Goal: Transaction & Acquisition: Purchase product/service

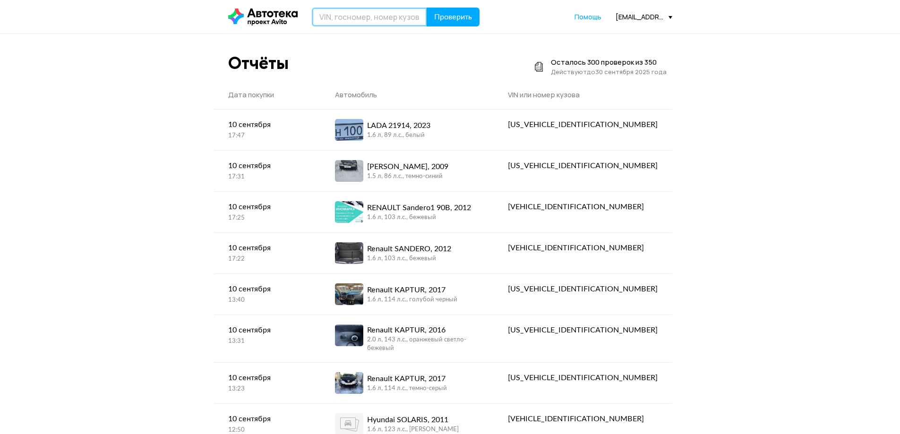
click at [341, 18] on input "text" at bounding box center [369, 17] width 115 height 19
type input "К293СТ10"
click at [453, 20] on span "Проверить" at bounding box center [453, 17] width 38 height 8
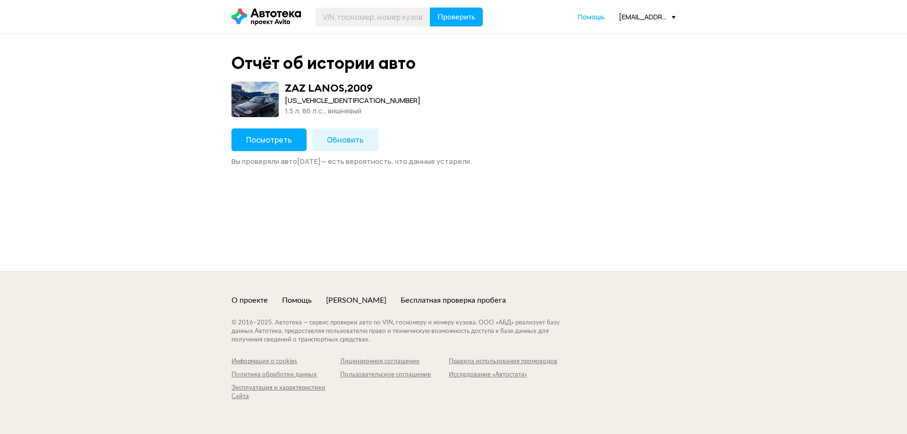
click at [332, 137] on span "Обновить" at bounding box center [345, 140] width 37 height 10
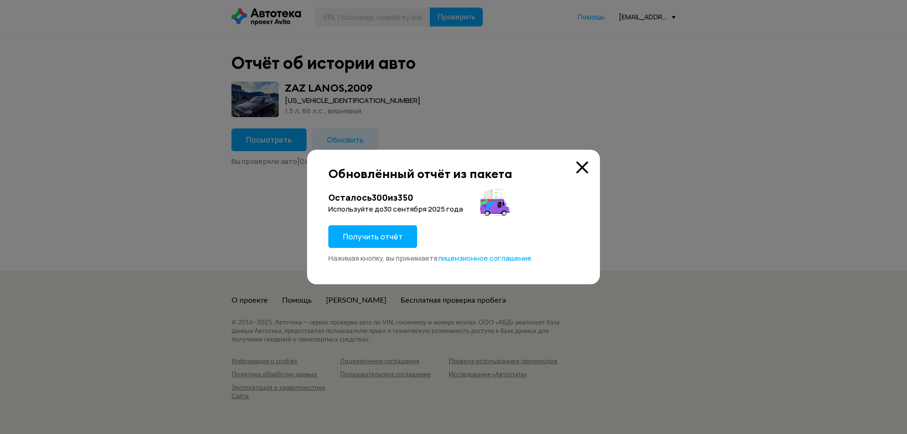
click at [372, 235] on span "Получить отчёт" at bounding box center [373, 236] width 60 height 10
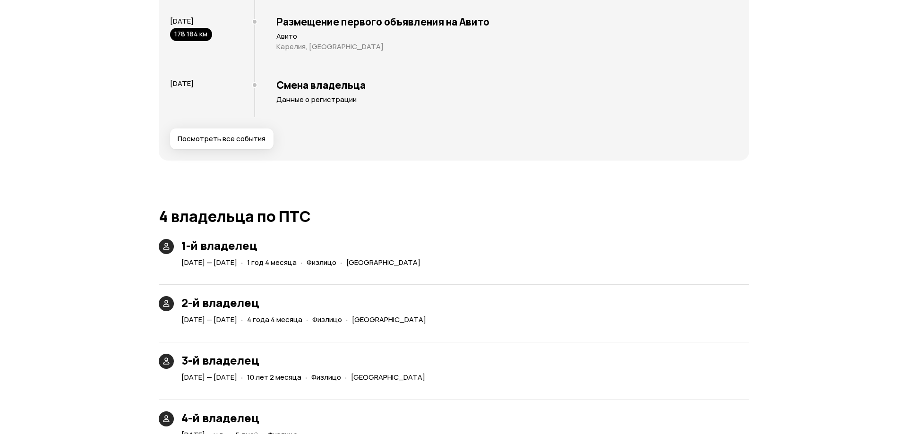
scroll to position [1606, 0]
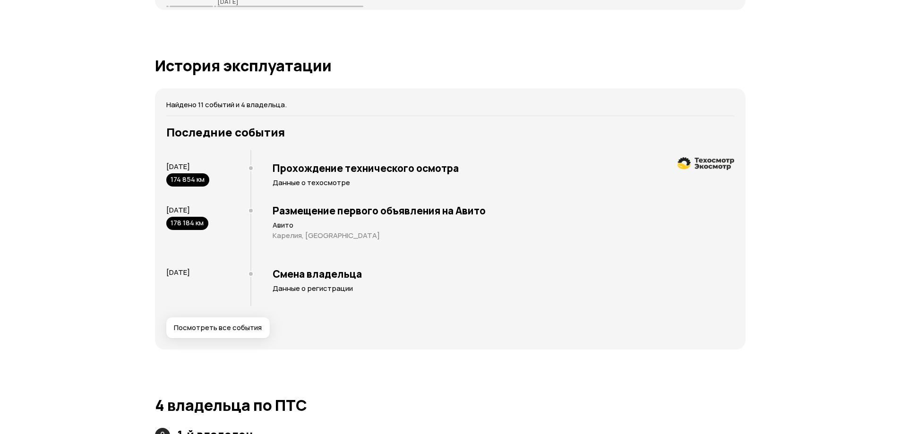
click at [241, 326] on span "Посмотреть все события" at bounding box center [218, 327] width 88 height 9
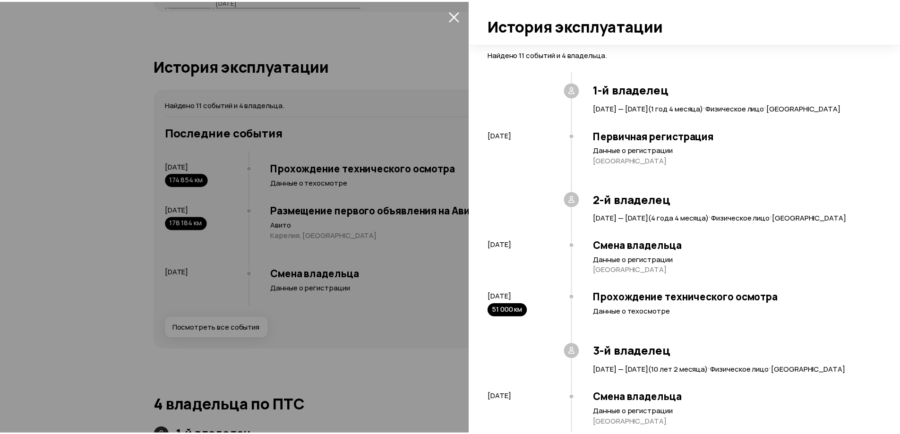
scroll to position [461, 0]
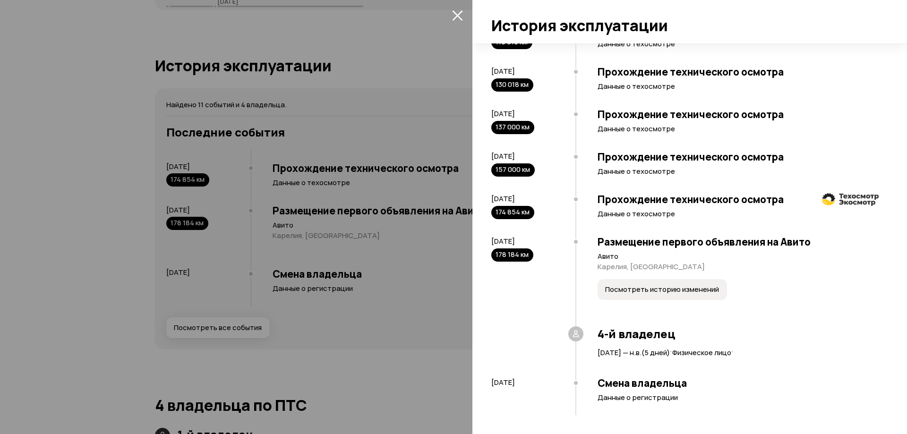
click at [453, 14] on icon "закрыть" at bounding box center [457, 15] width 11 height 11
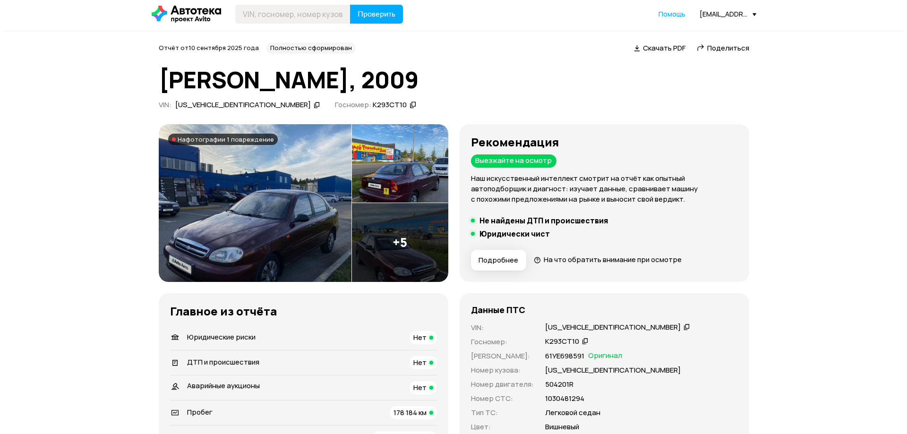
scroll to position [0, 0]
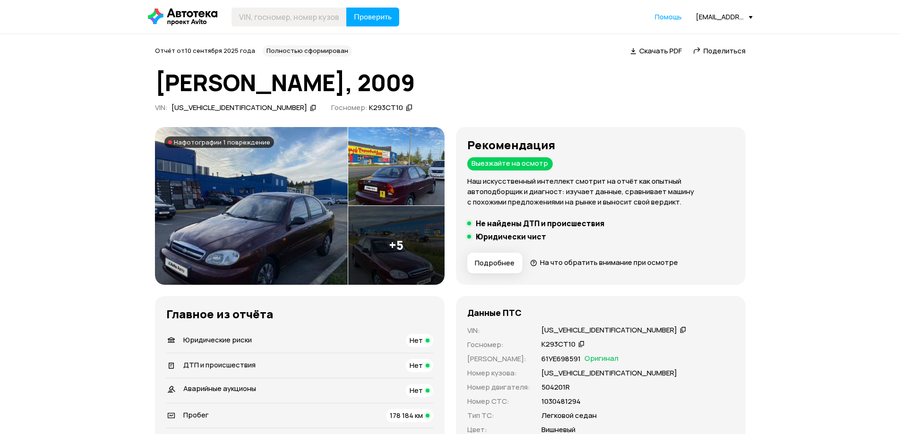
click at [235, 188] on img at bounding box center [251, 206] width 193 height 158
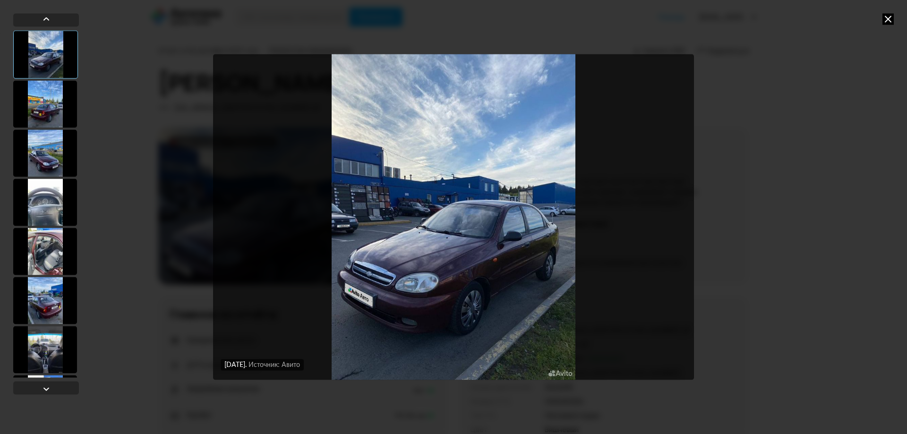
click at [488, 171] on img "Go to Slide 1" at bounding box center [453, 216] width 481 height 325
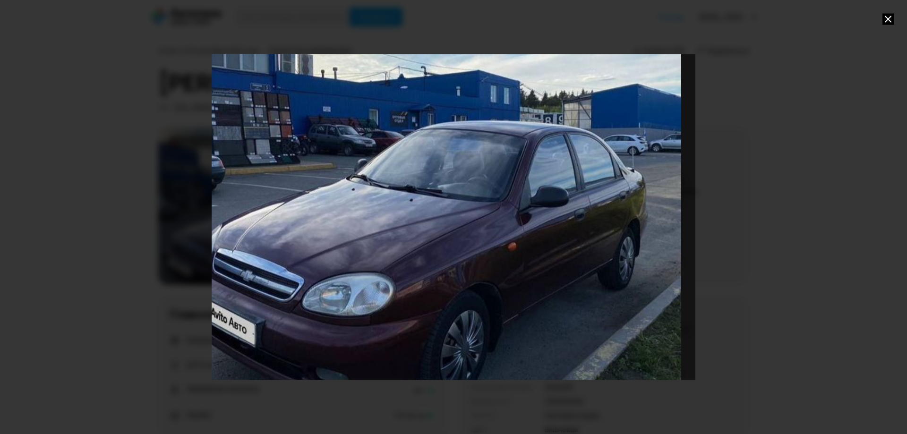
drag, startPoint x: 470, startPoint y: 199, endPoint x: 501, endPoint y: 102, distance: 101.4
click at [501, 102] on div "Go to Slide 1" at bounding box center [425, 157] width 1016 height 684
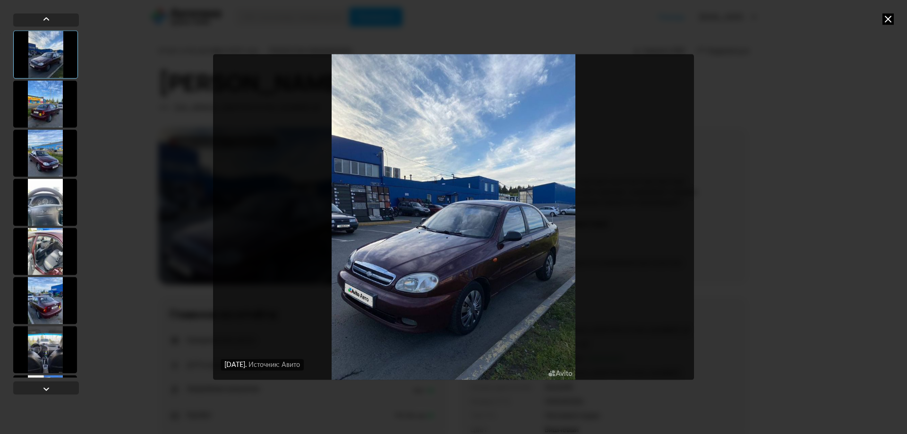
click at [36, 97] on div at bounding box center [45, 103] width 64 height 47
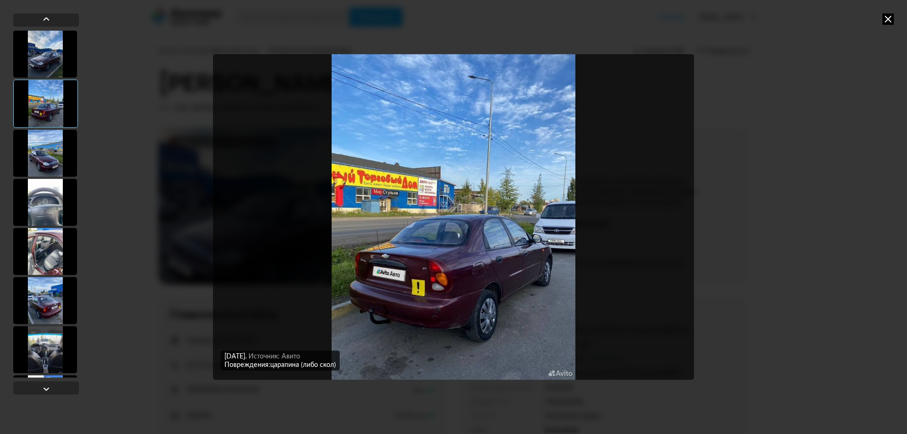
click at [43, 152] on div at bounding box center [45, 152] width 64 height 47
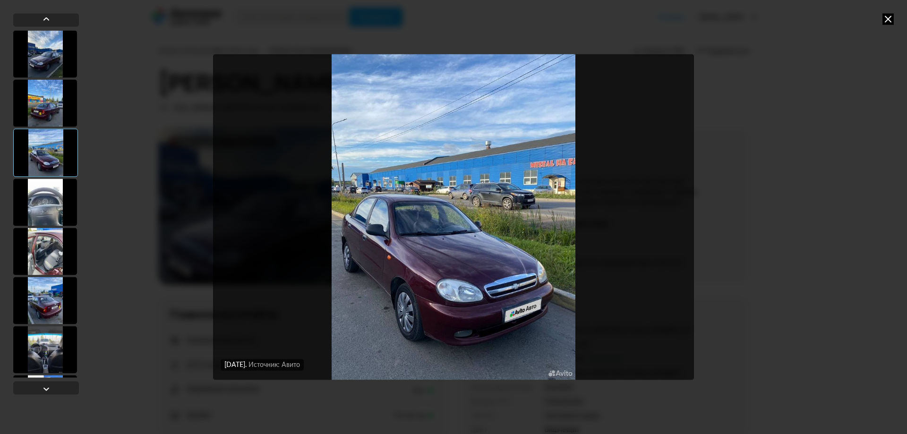
click at [50, 184] on div at bounding box center [45, 202] width 64 height 47
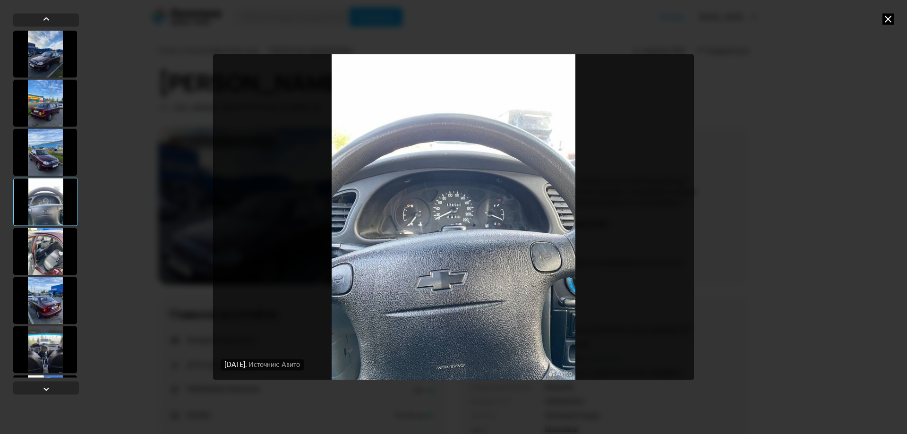
click at [44, 249] on div at bounding box center [45, 251] width 64 height 47
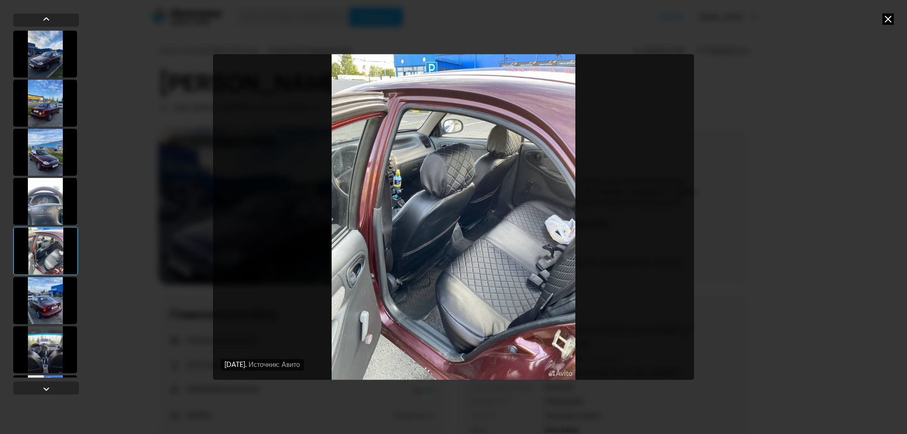
click at [50, 302] on div at bounding box center [45, 300] width 64 height 47
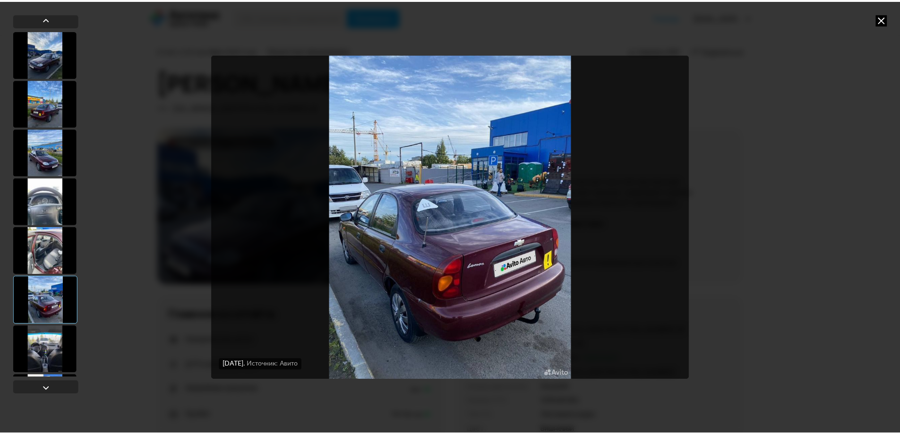
scroll to position [47, 0]
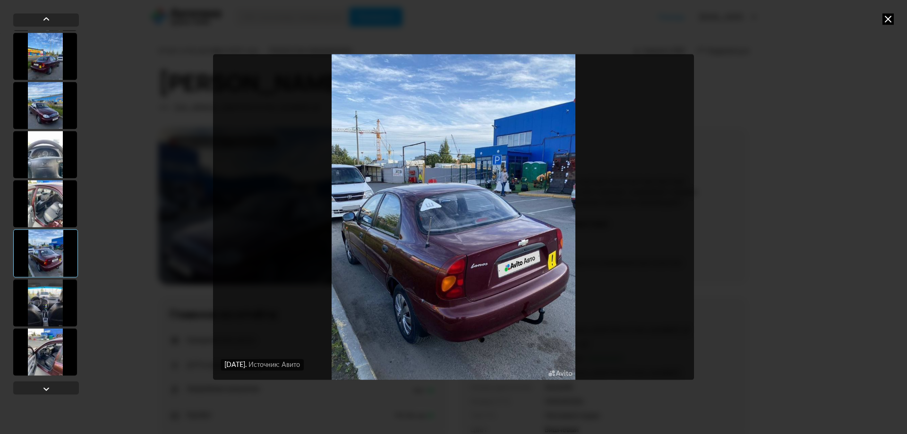
click at [51, 300] on div at bounding box center [45, 302] width 64 height 47
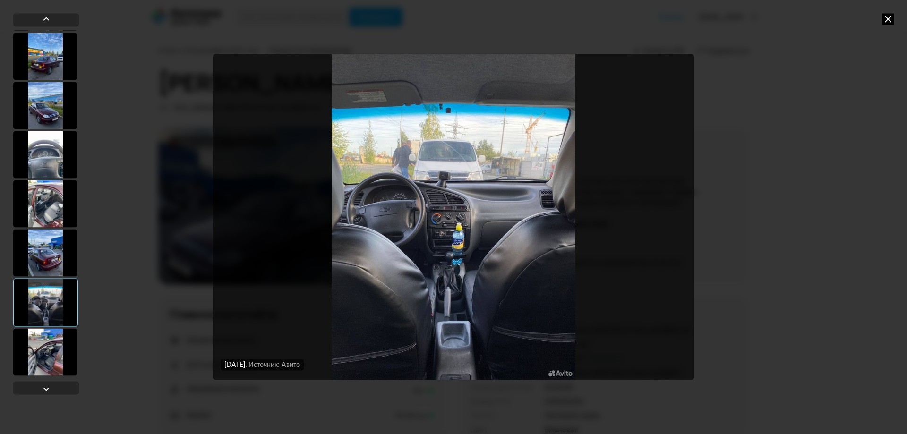
click at [45, 350] on div at bounding box center [45, 351] width 64 height 47
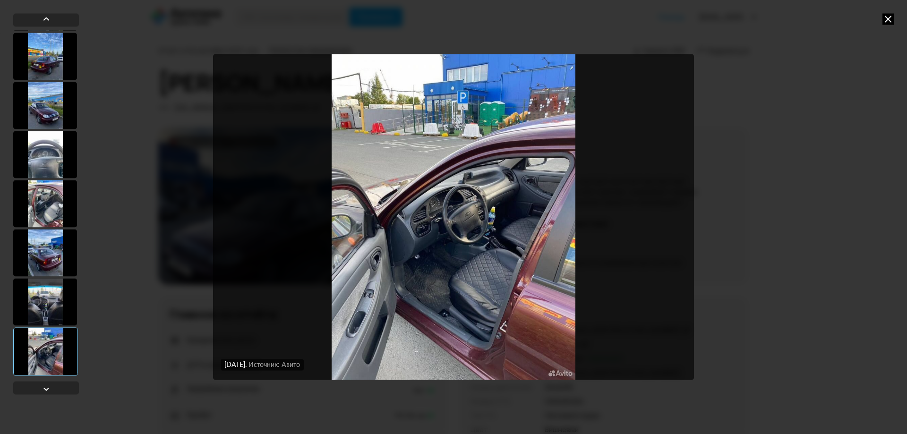
click at [892, 16] on icon at bounding box center [887, 18] width 11 height 11
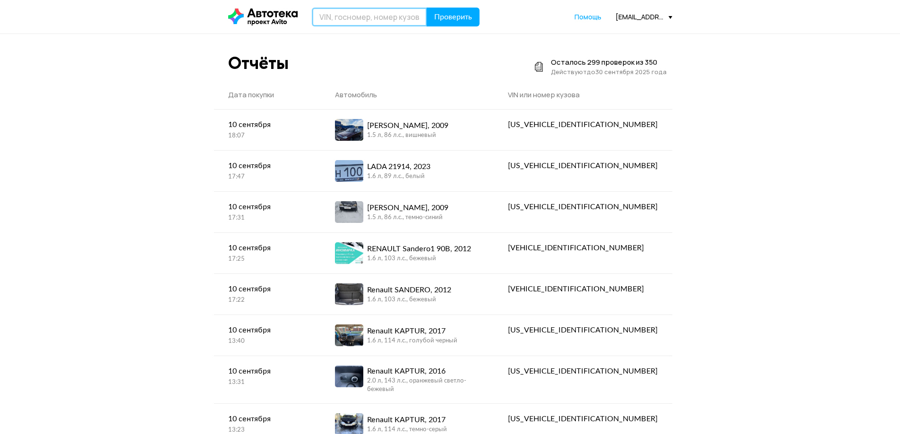
click at [323, 20] on input "text" at bounding box center [369, 17] width 115 height 19
type input "К963МТ10"
click at [467, 14] on span "Проверить" at bounding box center [453, 17] width 38 height 8
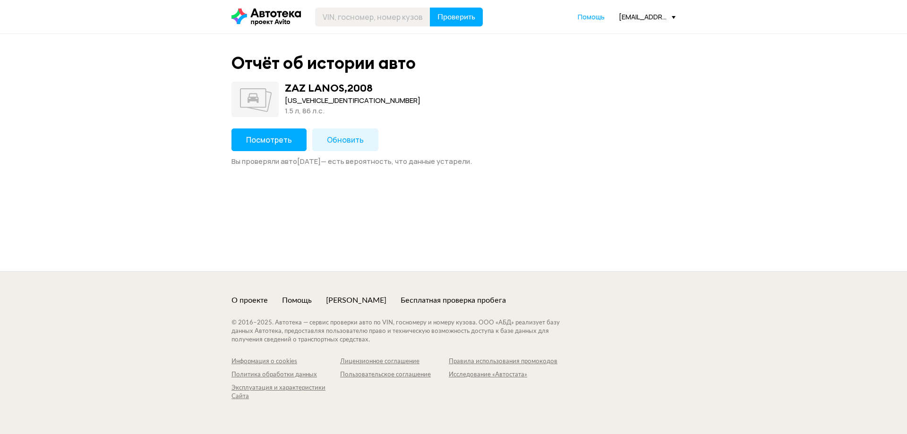
click at [343, 140] on span "Обновить" at bounding box center [345, 140] width 37 height 10
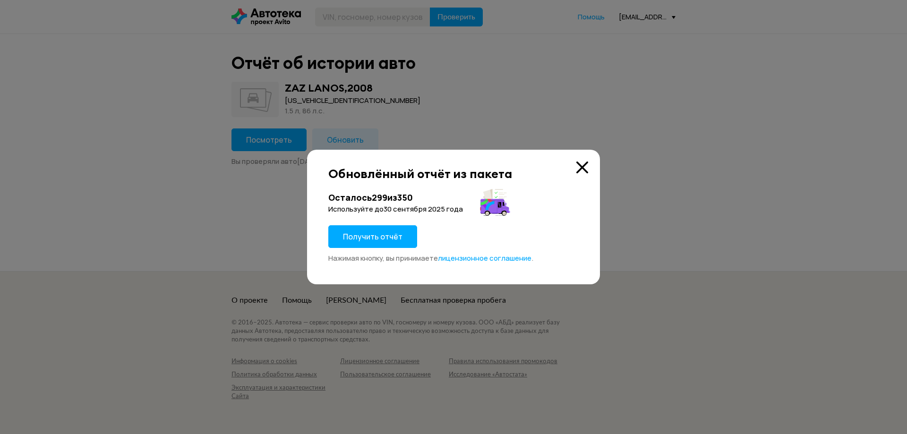
click at [387, 236] on span "Получить отчёт" at bounding box center [373, 236] width 60 height 10
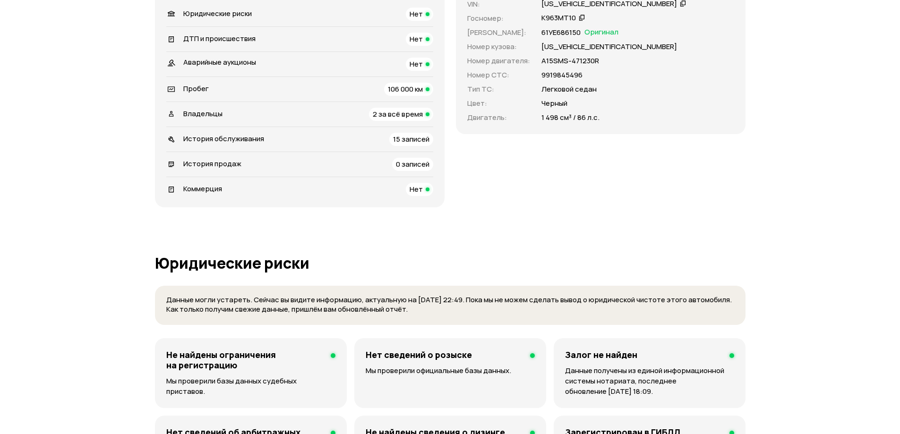
scroll to position [331, 0]
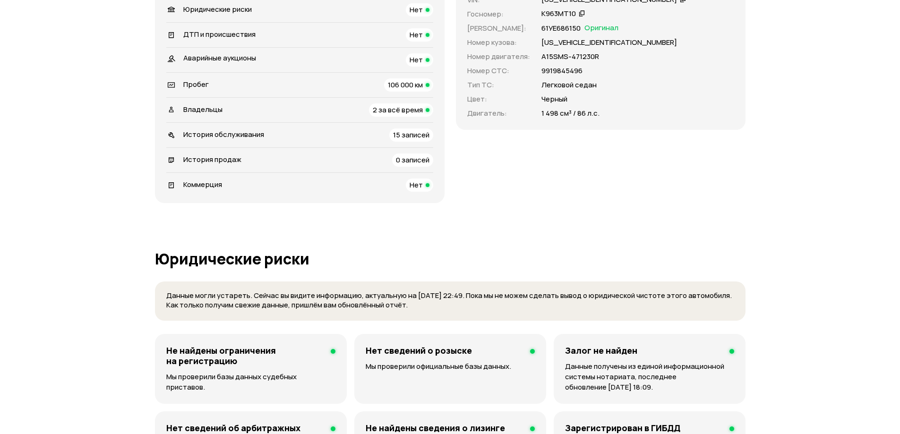
click at [410, 136] on span "15 записей" at bounding box center [411, 135] width 36 height 10
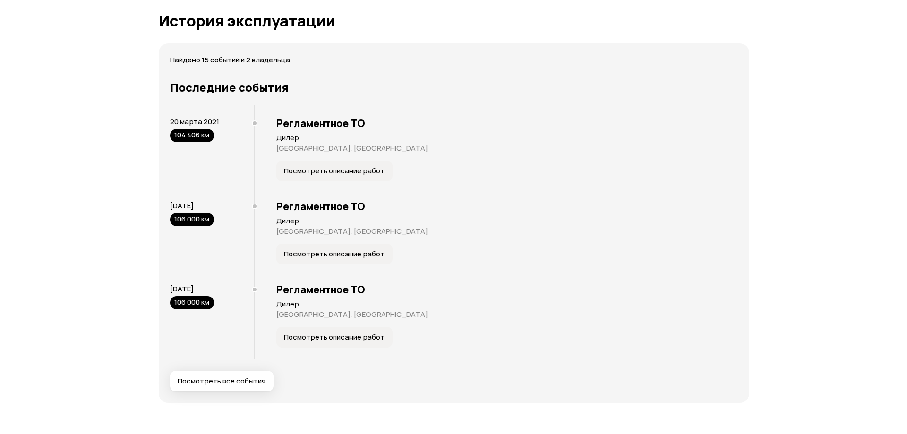
scroll to position [1693, 0]
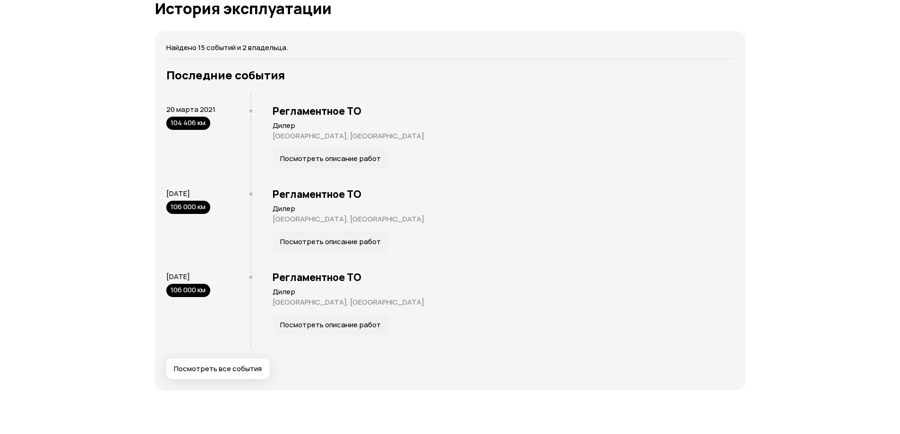
click at [224, 365] on span "Посмотреть все события" at bounding box center [218, 368] width 88 height 9
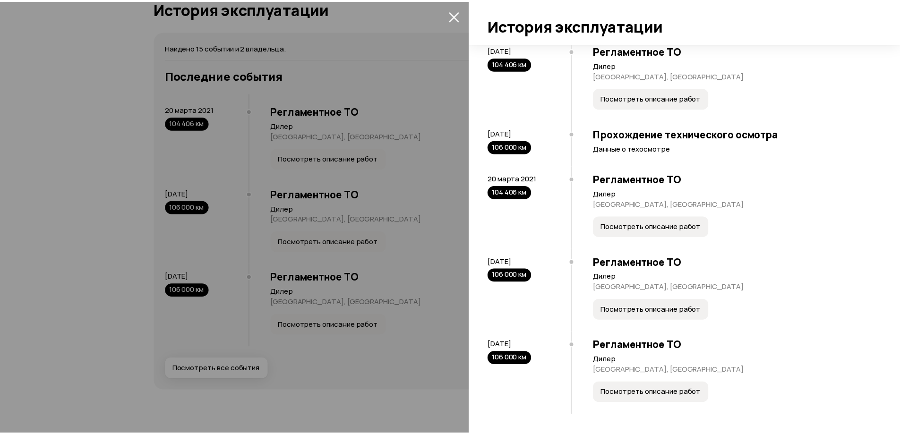
scroll to position [711, 0]
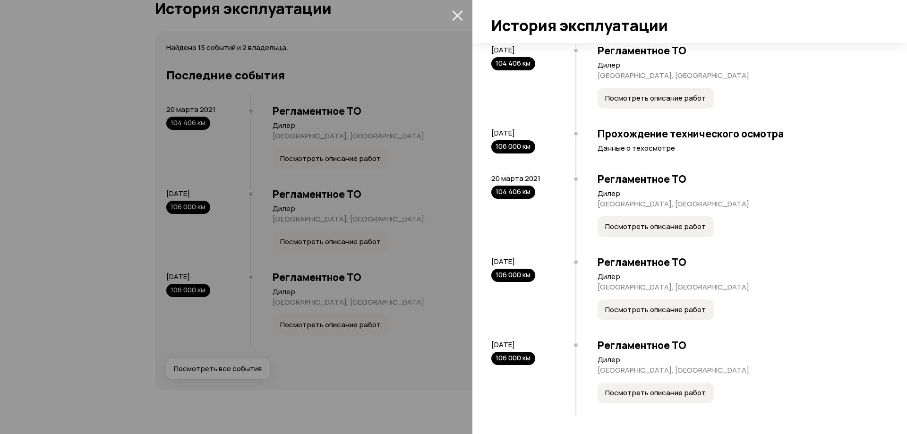
click at [454, 12] on icon "закрыть" at bounding box center [457, 15] width 10 height 10
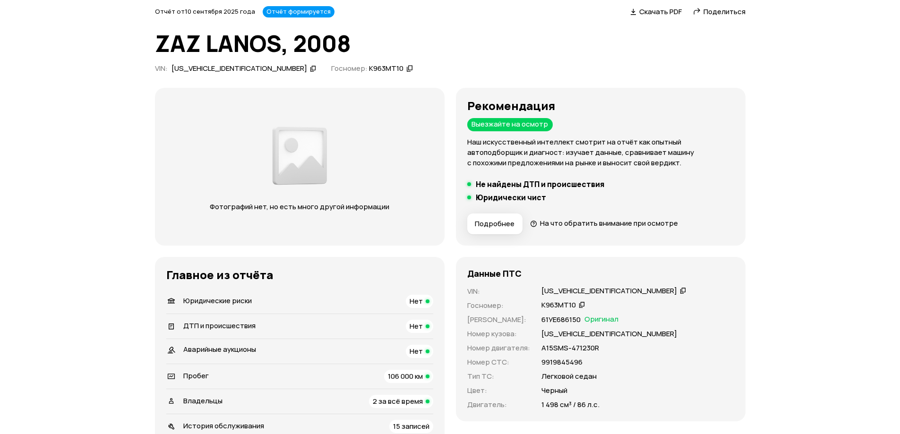
scroll to position [0, 0]
